Goal: Transaction & Acquisition: Download file/media

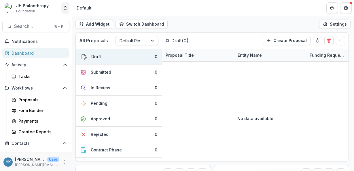
click at [67, 8] on icon "Open entity switcher" at bounding box center [66, 8] width 6 height 6
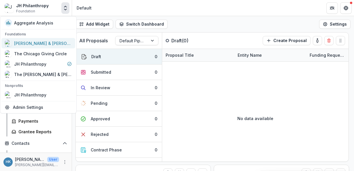
click at [46, 43] on div "[PERSON_NAME] & [PERSON_NAME] Charitable Fund" at bounding box center [43, 43] width 58 height 6
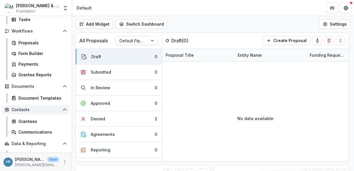
scroll to position [72, 0]
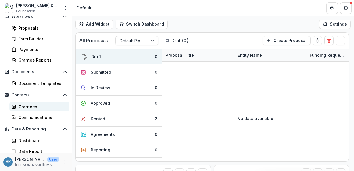
click at [27, 106] on div "Grantees" at bounding box center [41, 107] width 46 height 6
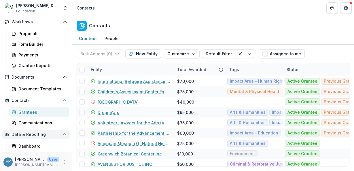
scroll to position [52, 0]
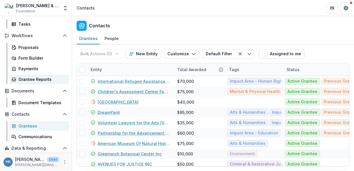
click at [36, 79] on div "Grantee Reports" at bounding box center [41, 79] width 46 height 6
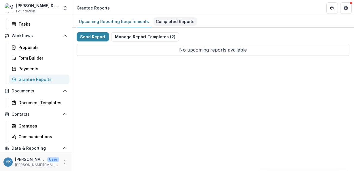
click at [161, 22] on div "Completed Reports" at bounding box center [175, 21] width 43 height 8
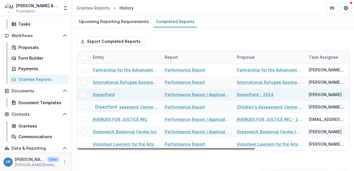
click at [105, 96] on link "DreamYard" at bounding box center [104, 95] width 22 height 6
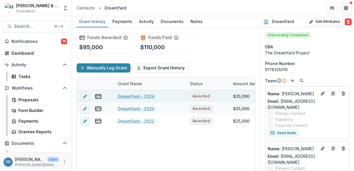
click at [130, 98] on link "DreamYard - 2024" at bounding box center [136, 96] width 37 height 6
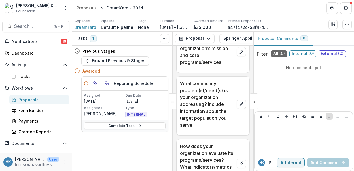
scroll to position [294, 0]
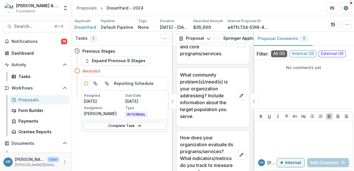
drag, startPoint x: 254, startPoint y: 56, endPoint x: 257, endPoint y: 54, distance: 3.3
click at [257, 54] on div "Filter: All ( 0 ) Internal ( 0 ) External ( 0 ) No comments yet [PERSON_NAME] I…" at bounding box center [303, 109] width 101 height 123
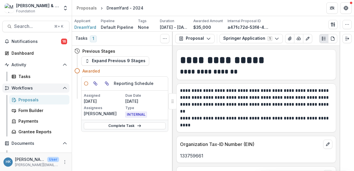
scroll to position [0, 0]
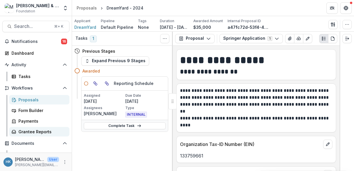
click at [43, 134] on div "Grantee Reports" at bounding box center [41, 132] width 46 height 6
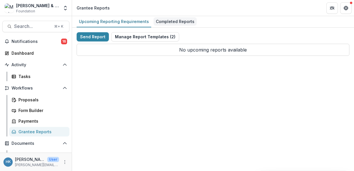
click at [170, 23] on div "Completed Reports" at bounding box center [175, 21] width 43 height 8
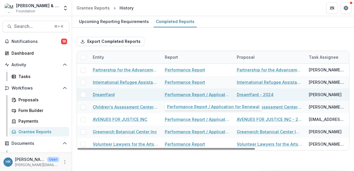
click at [184, 96] on link "Performance Report / Application for Renewal" at bounding box center [197, 95] width 65 height 6
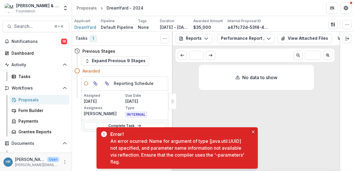
click at [253, 131] on icon "Close" at bounding box center [253, 131] width 3 height 3
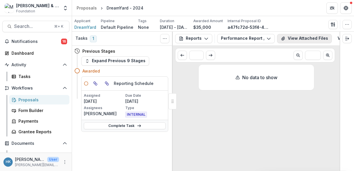
click at [285, 38] on icon "View Attached Files" at bounding box center [283, 38] width 5 height 5
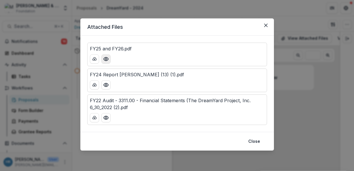
click at [105, 61] on icon "Preview FY25 and FY26.pdf" at bounding box center [105, 58] width 5 height 3
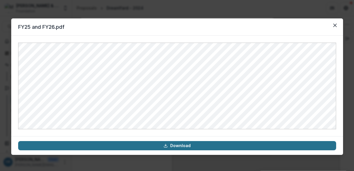
click at [203, 146] on link "Download" at bounding box center [177, 145] width 318 height 9
